Goal: Task Accomplishment & Management: Manage account settings

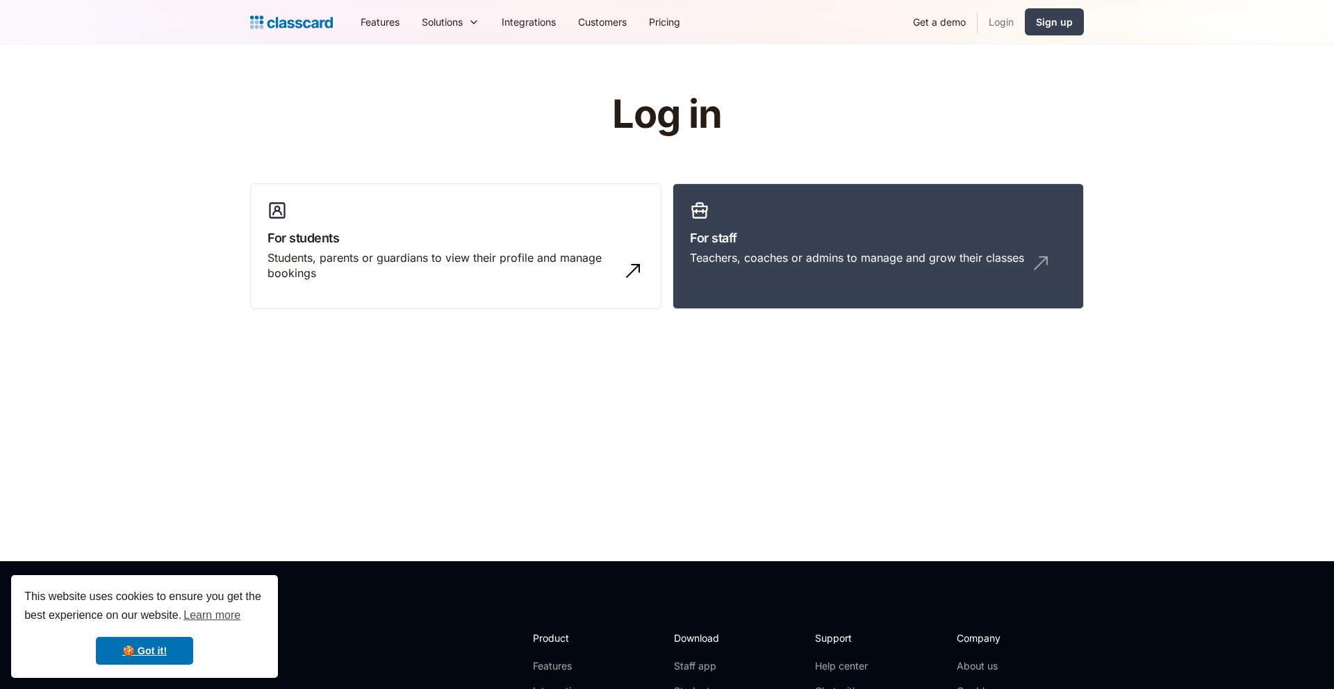
click at [1000, 28] on link "Login" at bounding box center [1001, 21] width 47 height 31
click at [735, 237] on h3 "For staff" at bounding box center [878, 238] width 377 height 19
